Goal: Task Accomplishment & Management: Use online tool/utility

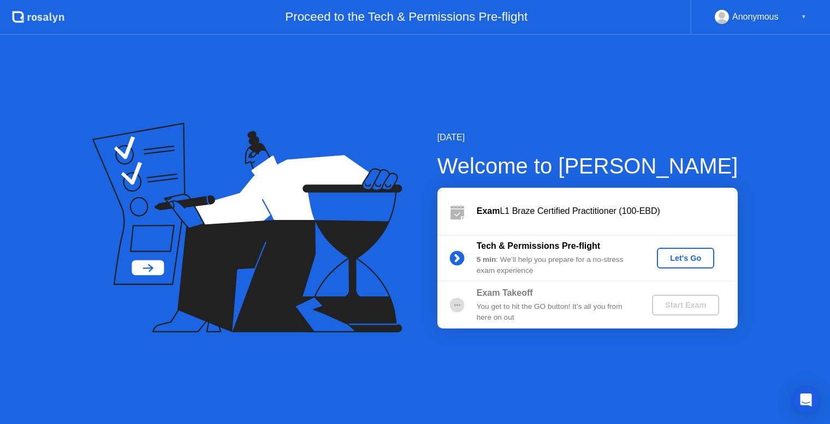
click at [675, 256] on div "Let's Go" at bounding box center [685, 258] width 49 height 9
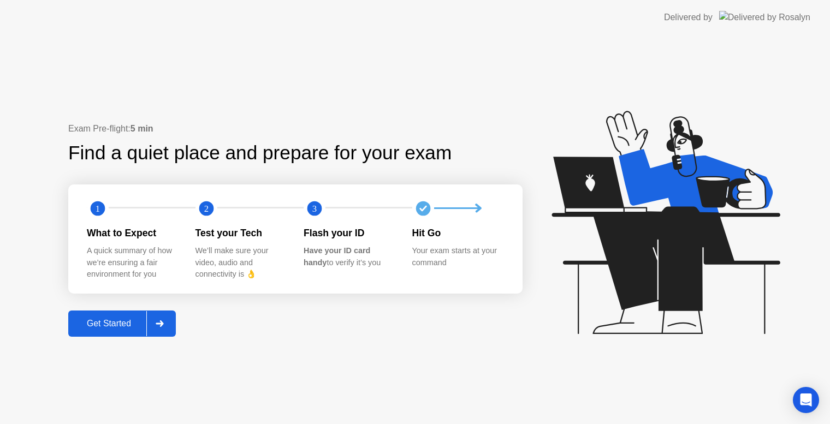
drag, startPoint x: 107, startPoint y: 255, endPoint x: 136, endPoint y: 255, distance: 28.9
click at [136, 255] on div "A quick summary of how we’re ensuring a fair environment for you" at bounding box center [132, 262] width 91 height 35
click at [470, 266] on div "Your exam starts at your command" at bounding box center [457, 256] width 91 height 23
click at [125, 329] on div "Get Started" at bounding box center [109, 324] width 75 height 10
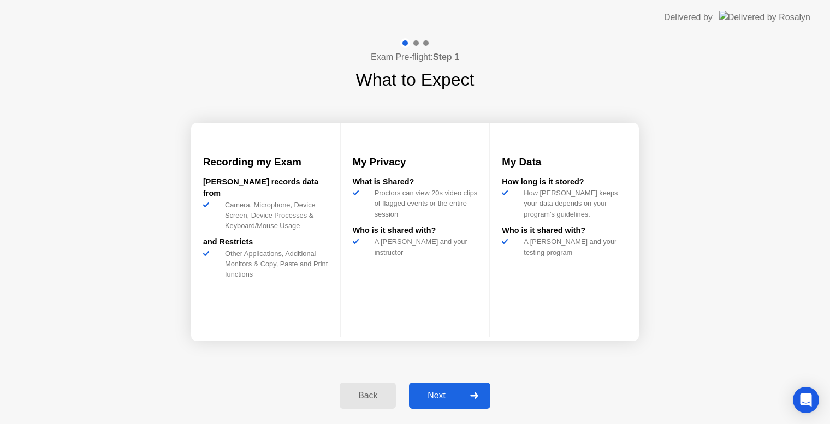
drag, startPoint x: 256, startPoint y: 220, endPoint x: 286, endPoint y: 220, distance: 30.6
click at [286, 220] on div "Camera, Microphone, Device Screen, Device Processes & Keyboard/Mouse Usage" at bounding box center [275, 216] width 108 height 32
click at [444, 400] on div "Next" at bounding box center [436, 396] width 49 height 10
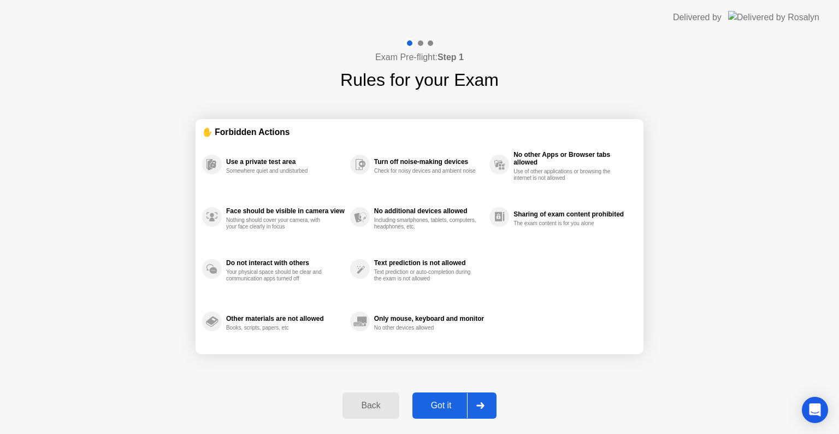
click at [441, 416] on button "Got it" at bounding box center [454, 405] width 84 height 26
select select "**********"
select select "*******"
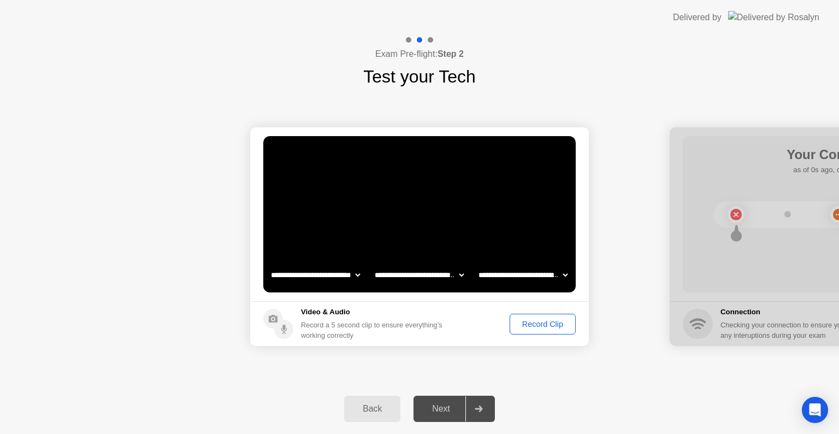
click at [556, 274] on select "**********" at bounding box center [522, 275] width 93 height 22
click at [400, 365] on div "**********" at bounding box center [419, 237] width 839 height 294
click at [540, 327] on div "Record Clip" at bounding box center [542, 323] width 58 height 9
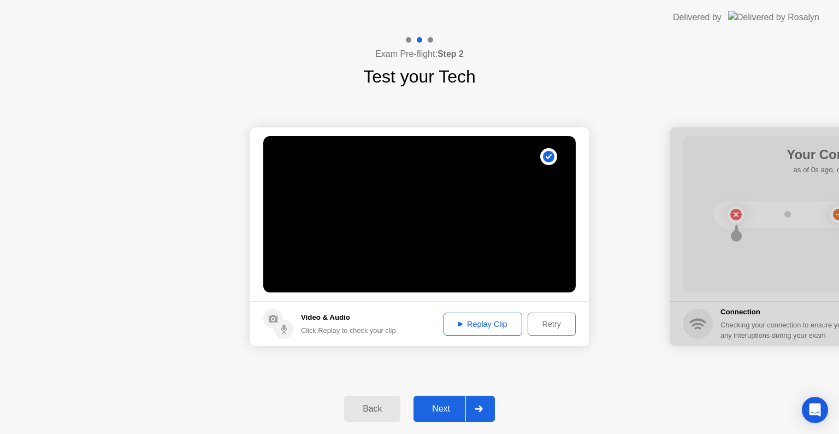
click at [494, 328] on div "Replay Clip" at bounding box center [482, 323] width 71 height 9
click at [442, 411] on div "Next" at bounding box center [441, 409] width 49 height 10
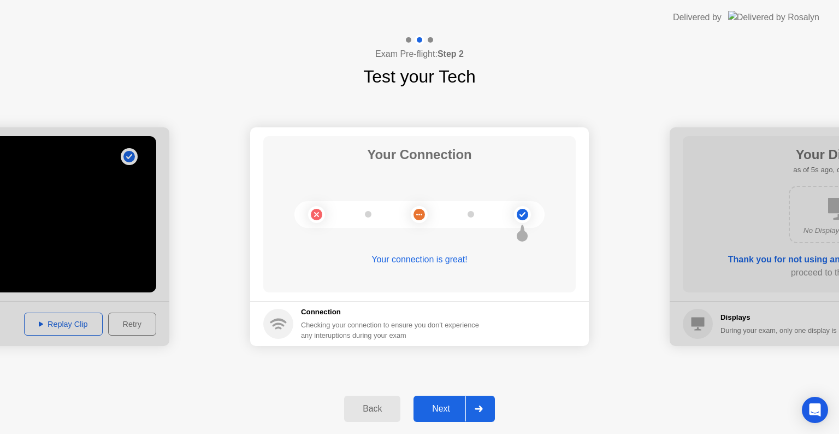
click at [454, 404] on div "Next" at bounding box center [441, 409] width 49 height 10
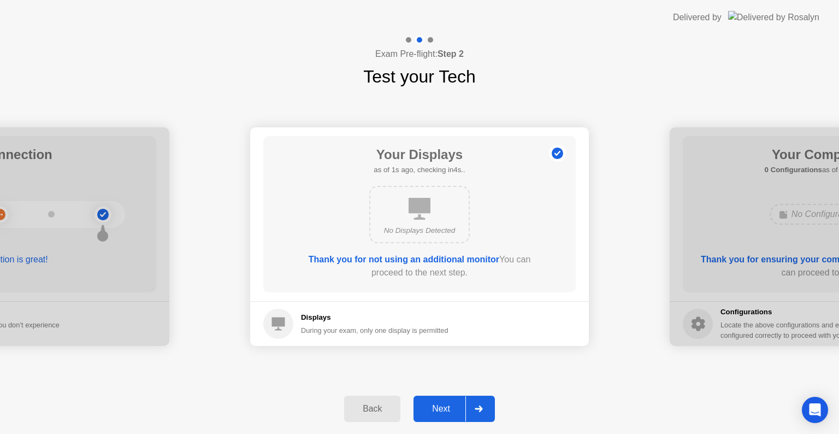
click at [446, 410] on div "Next" at bounding box center [441, 409] width 49 height 10
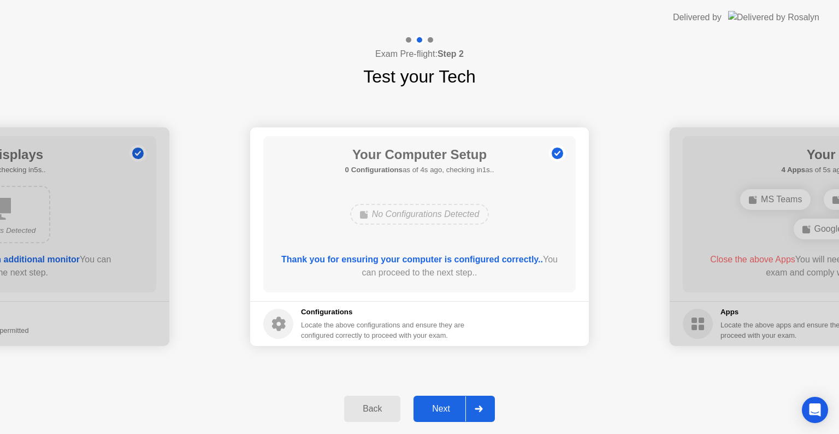
click at [444, 406] on div "Next" at bounding box center [441, 409] width 49 height 10
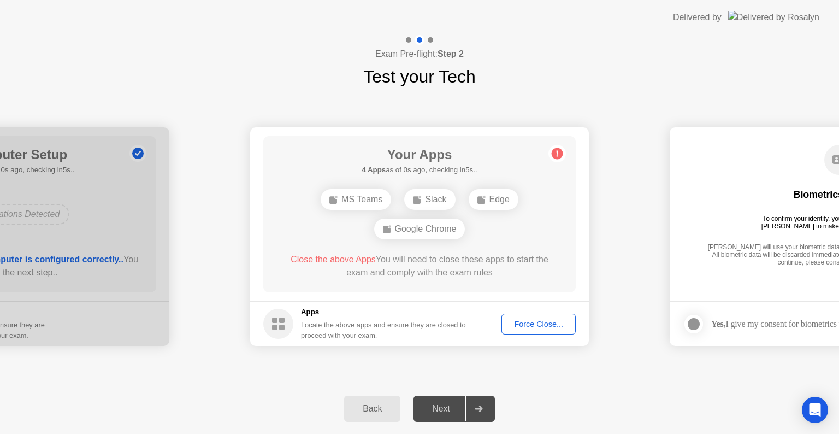
click at [517, 322] on div "Force Close..." at bounding box center [538, 323] width 67 height 9
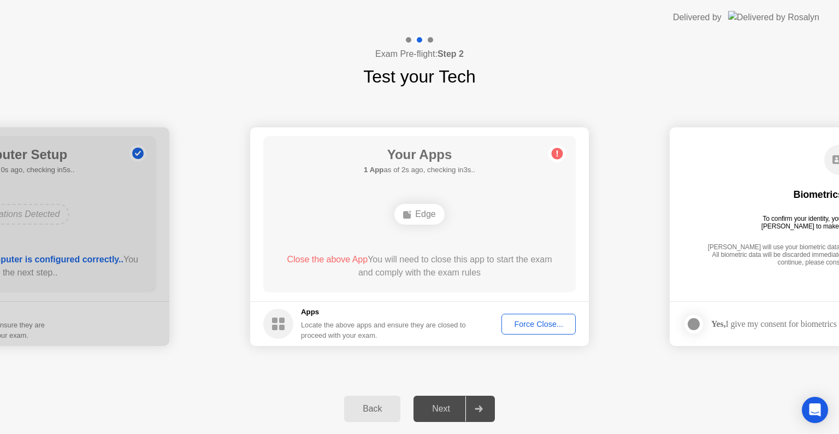
click at [529, 324] on div "Force Close..." at bounding box center [538, 323] width 67 height 9
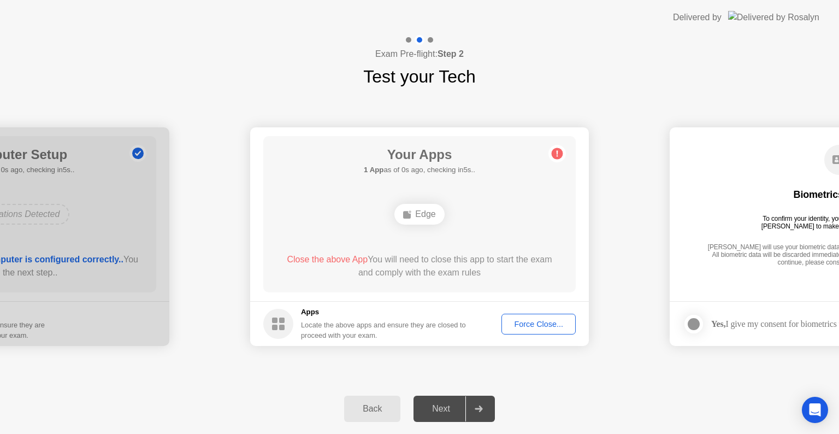
click at [515, 325] on div "Force Close..." at bounding box center [538, 323] width 67 height 9
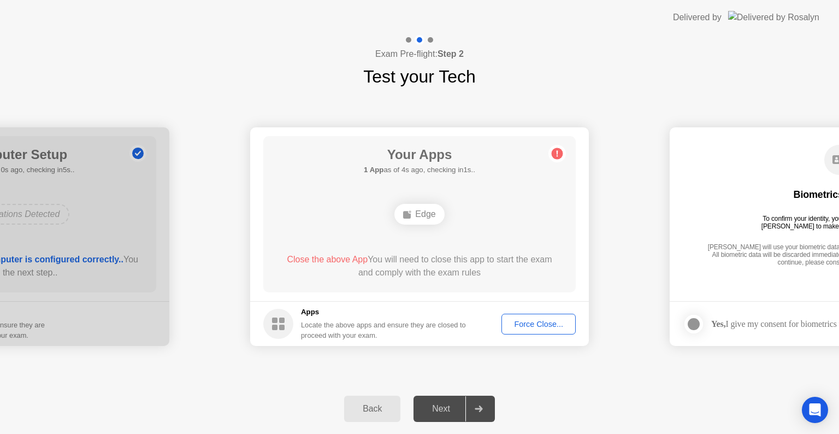
click at [536, 319] on div "Force Close..." at bounding box center [538, 323] width 67 height 9
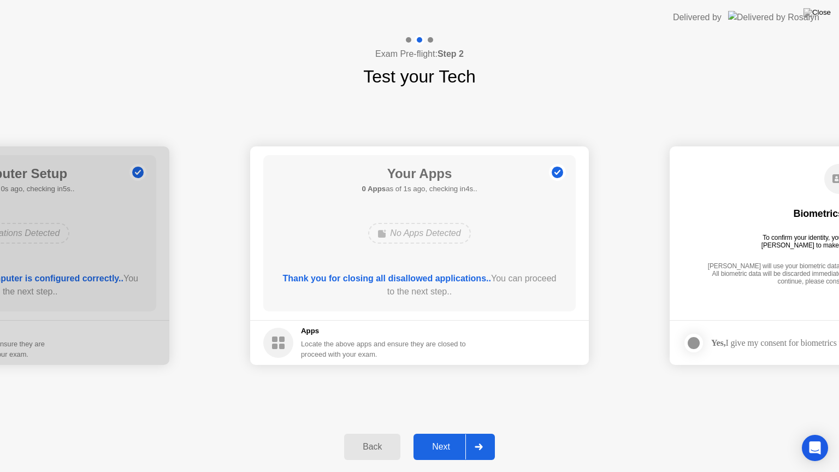
click at [437, 433] on div "Next" at bounding box center [441, 447] width 49 height 10
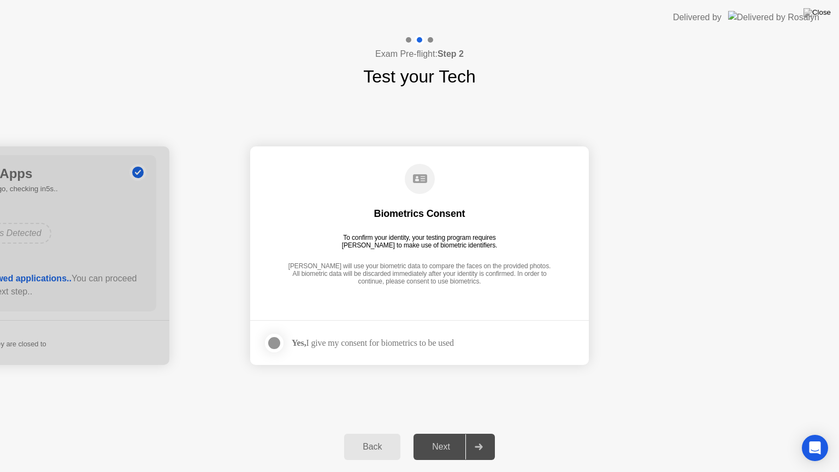
click at [336, 343] on div "Yes, I give my consent for biometrics to be used" at bounding box center [373, 342] width 162 height 10
click at [272, 343] on div at bounding box center [274, 342] width 13 height 13
click at [446, 433] on div "Next" at bounding box center [441, 447] width 49 height 10
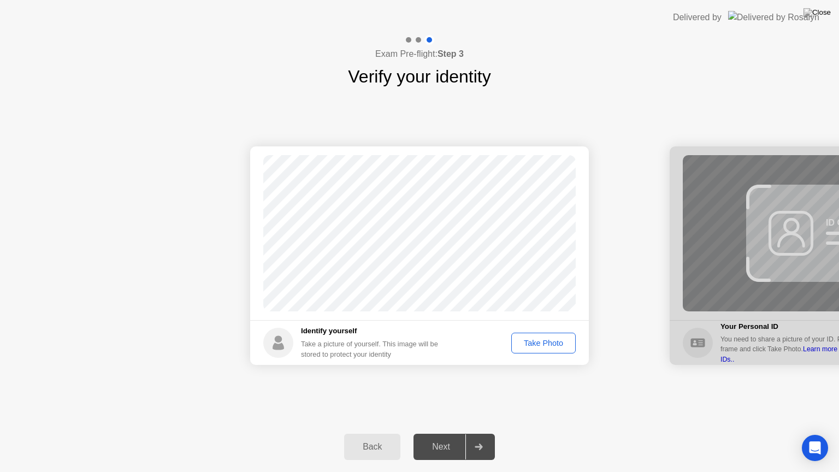
click at [529, 343] on div "Take Photo" at bounding box center [543, 343] width 57 height 9
click at [449, 433] on div "Next" at bounding box center [441, 447] width 49 height 10
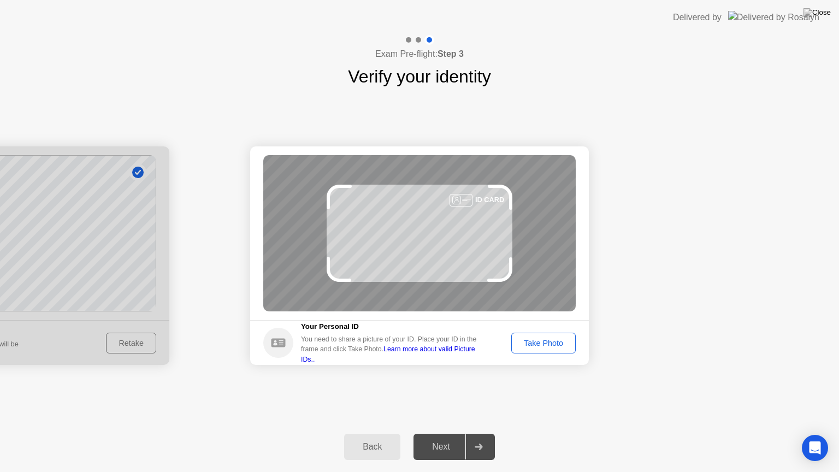
click at [539, 339] on div "Take Photo" at bounding box center [543, 343] width 57 height 9
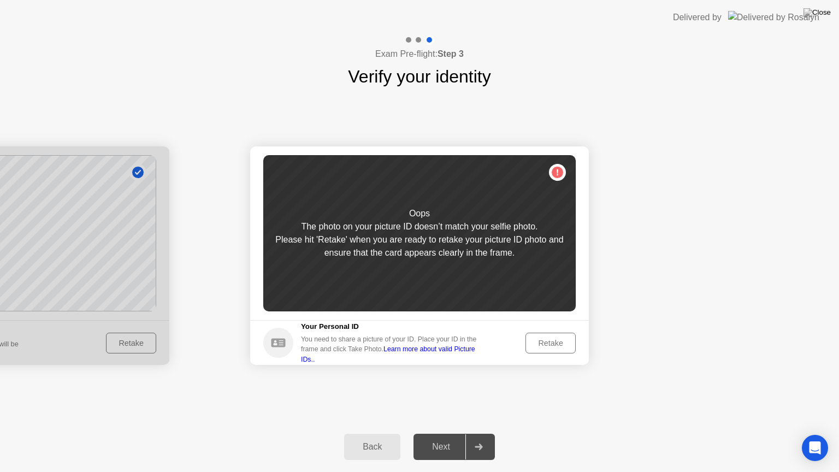
drag, startPoint x: 126, startPoint y: 200, endPoint x: 207, endPoint y: 191, distance: 81.3
click at [537, 340] on div "Retake" at bounding box center [550, 343] width 43 height 9
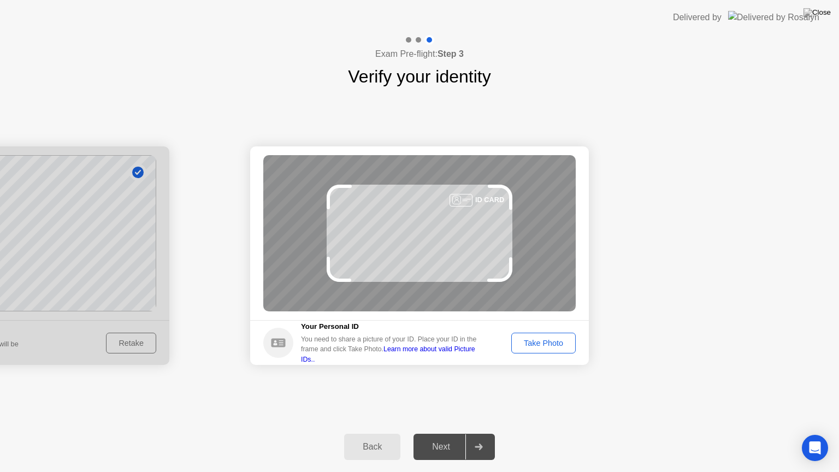
click at [382, 433] on button "Back" at bounding box center [372, 447] width 56 height 26
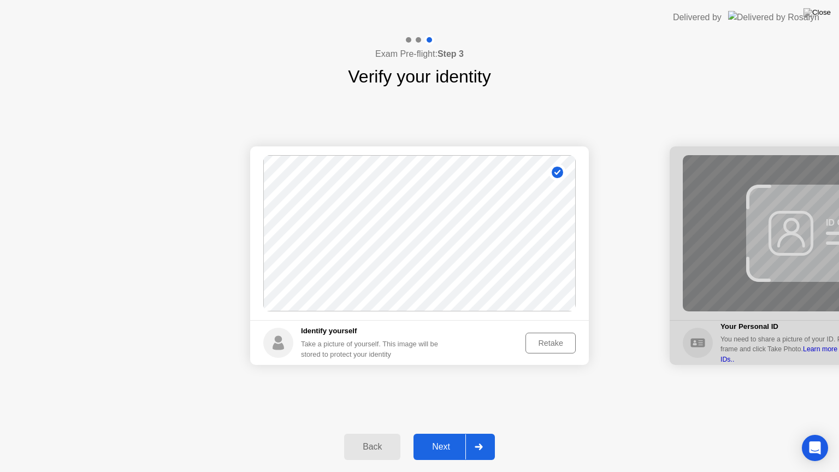
click at [555, 172] on icon at bounding box center [557, 172] width 6 height 5
click at [541, 347] on div "Retake" at bounding box center [550, 343] width 43 height 9
click at [541, 347] on div "Take Photo" at bounding box center [543, 343] width 57 height 9
click at [435, 433] on div "Next" at bounding box center [441, 447] width 49 height 10
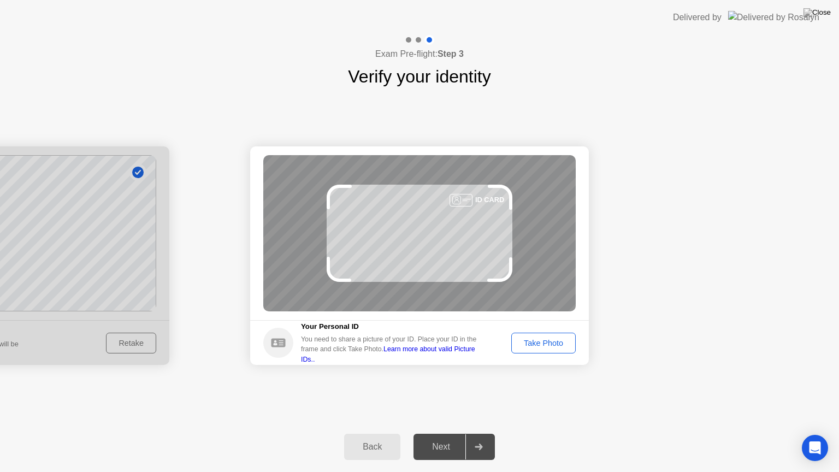
click at [540, 343] on div "Take Photo" at bounding box center [543, 343] width 57 height 9
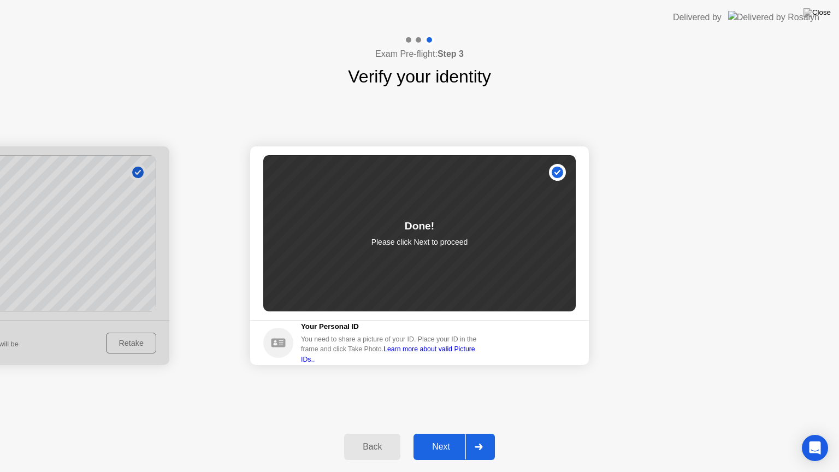
click at [446, 433] on div "Next" at bounding box center [441, 447] width 49 height 10
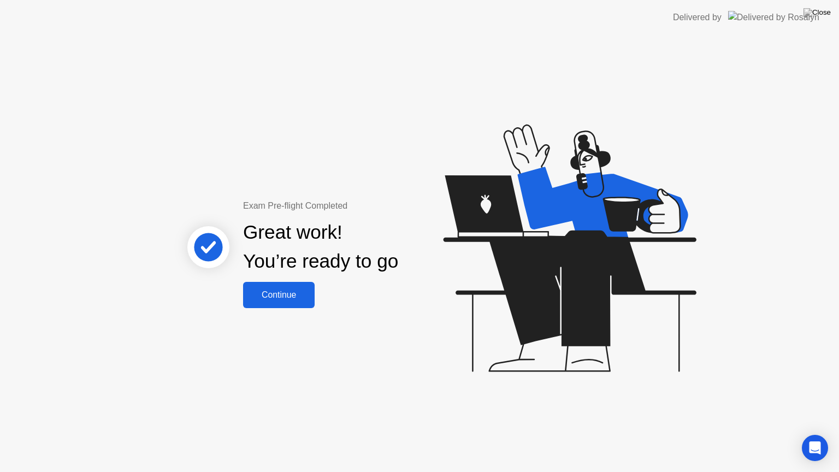
click at [268, 298] on div "Continue" at bounding box center [278, 295] width 65 height 10
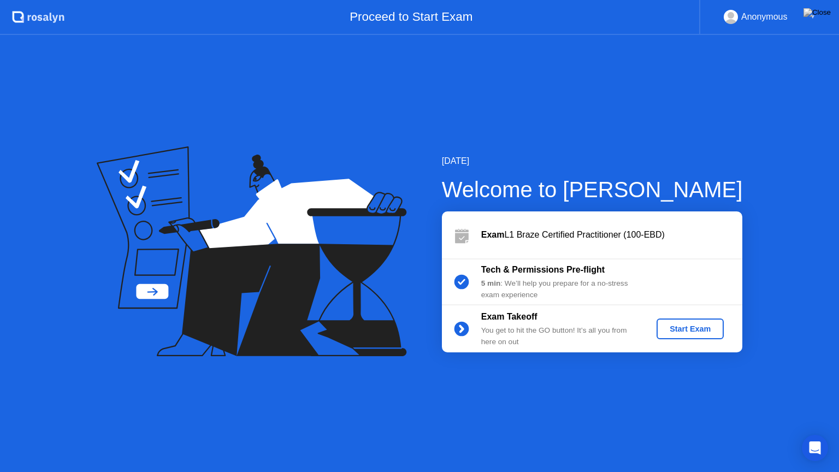
click at [692, 330] on div "Start Exam" at bounding box center [690, 328] width 58 height 9
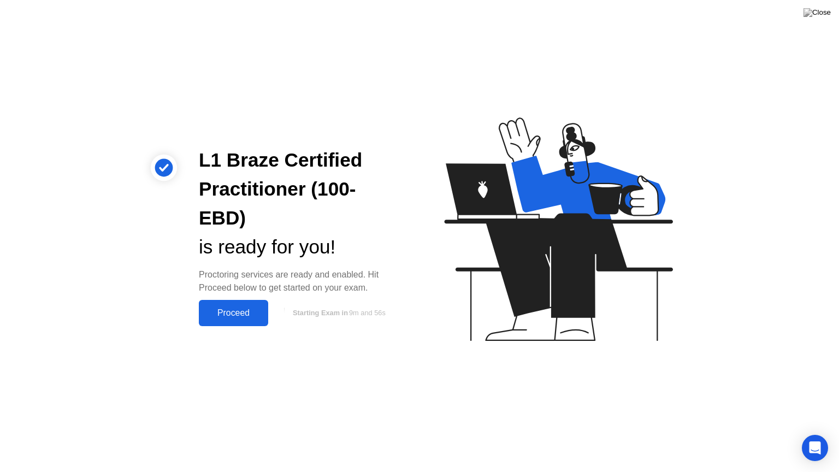
drag, startPoint x: 241, startPoint y: 261, endPoint x: 328, endPoint y: 264, distance: 86.9
click at [328, 268] on div "Proctoring services are ready and enabled. Hit Proceed below to get started on …" at bounding box center [300, 281] width 203 height 26
click at [251, 308] on div "Proceed" at bounding box center [233, 313] width 63 height 10
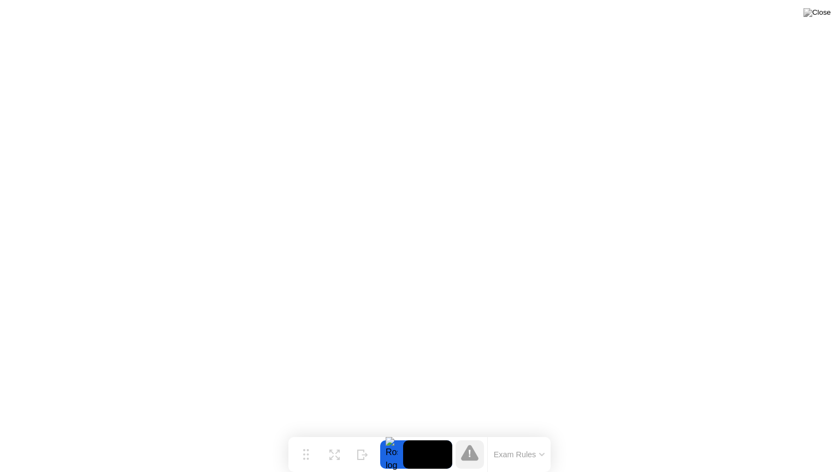
click at [518, 433] on button "Exam Rules" at bounding box center [519, 454] width 58 height 10
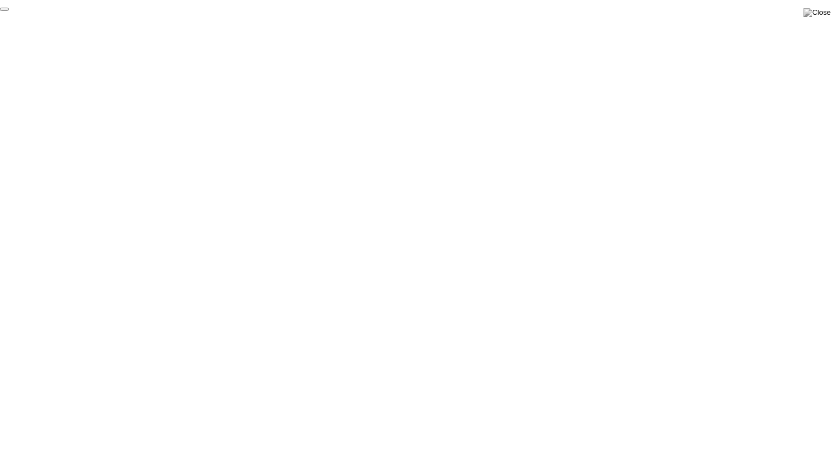
click div "End Proctoring Session"
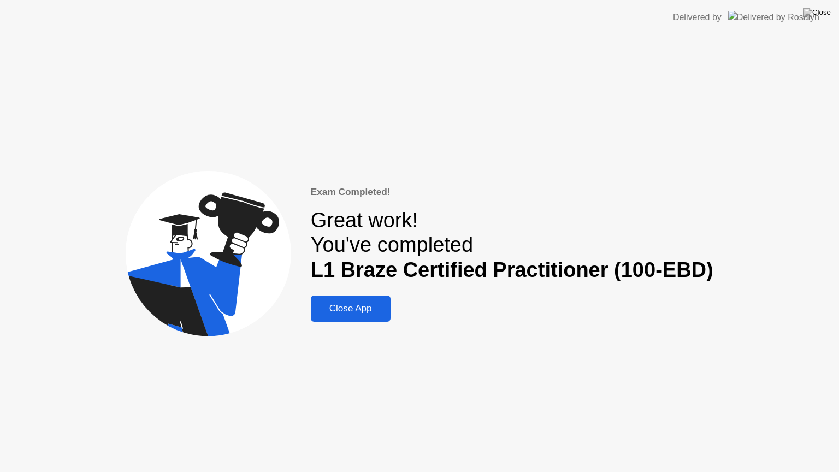
click at [344, 310] on div "Close App" at bounding box center [350, 308] width 73 height 11
